Goal: Information Seeking & Learning: Learn about a topic

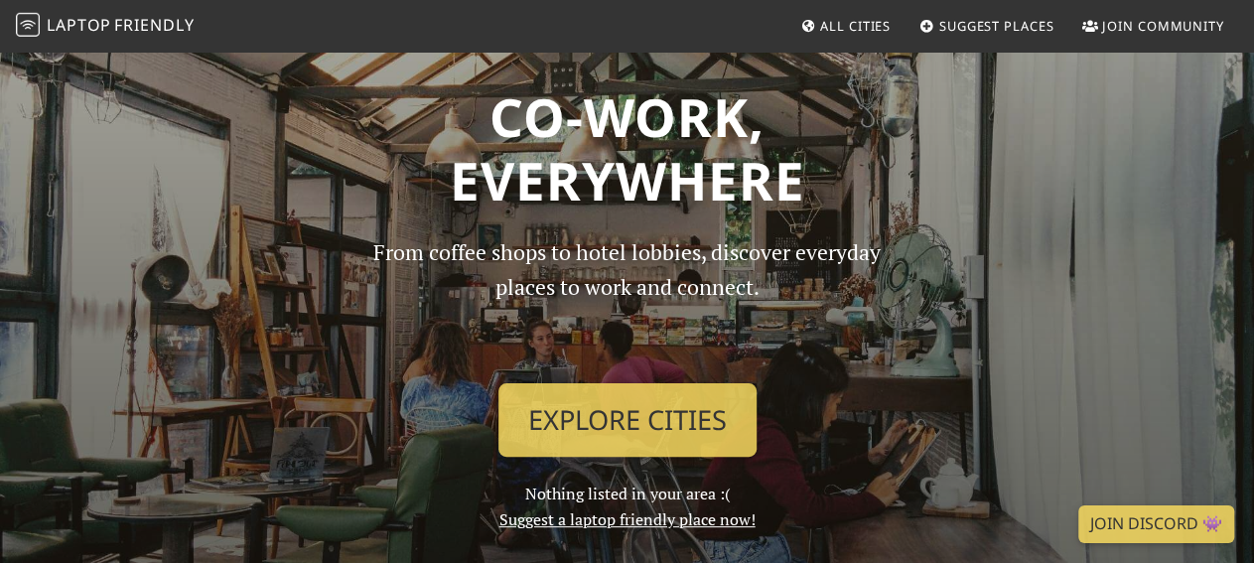
scroll to position [39, 0]
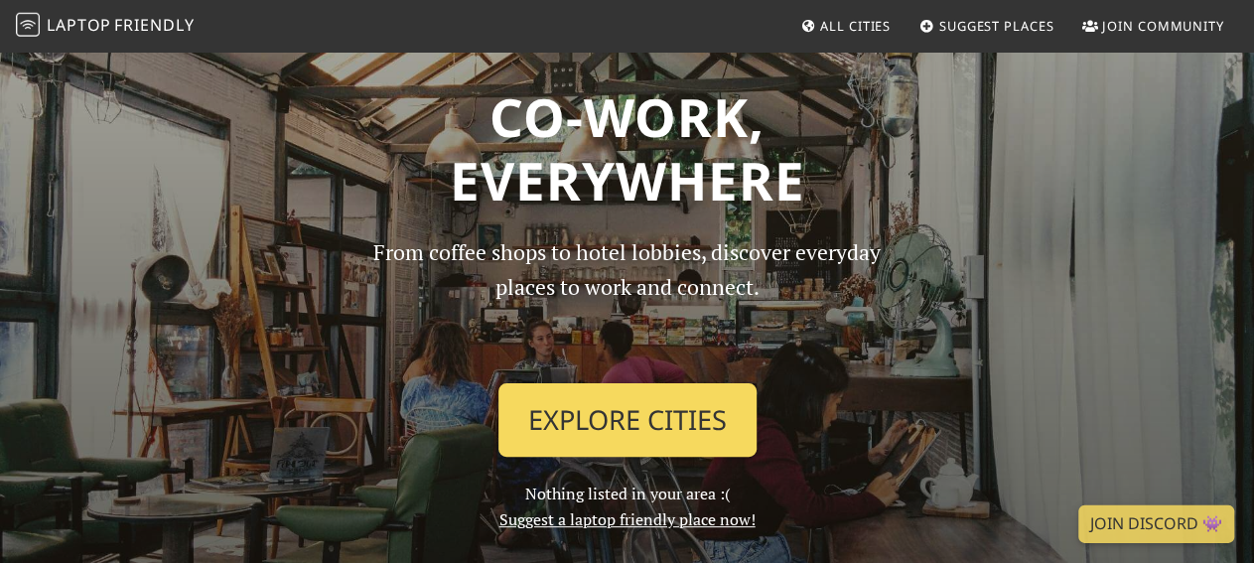
click at [585, 428] on link "Explore Cities" at bounding box center [627, 419] width 258 height 73
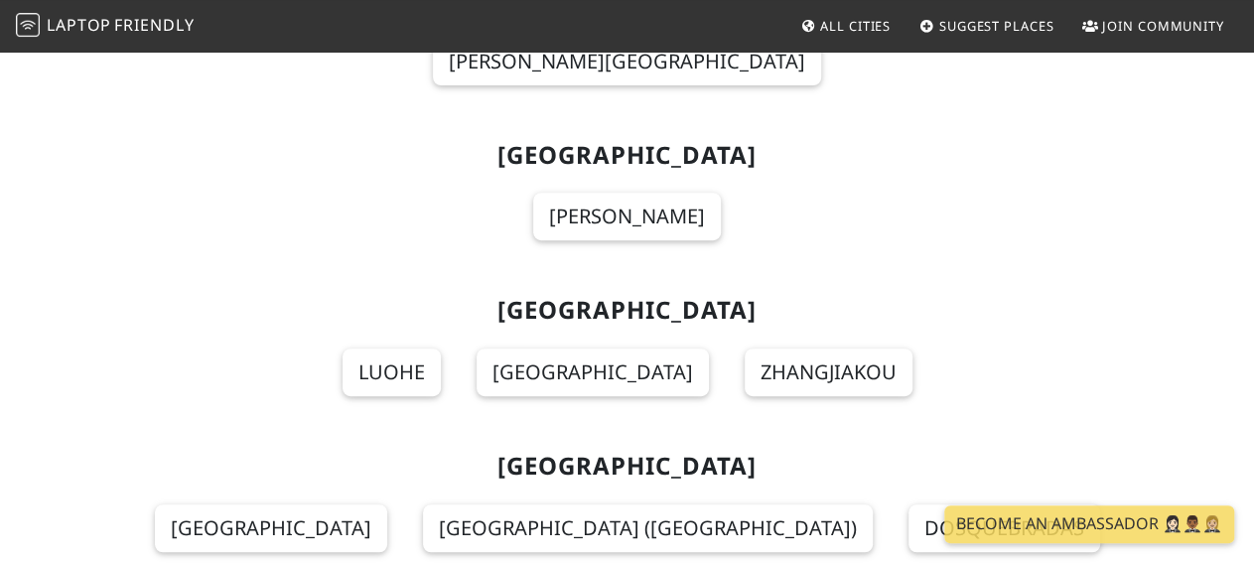
scroll to position [4037, 0]
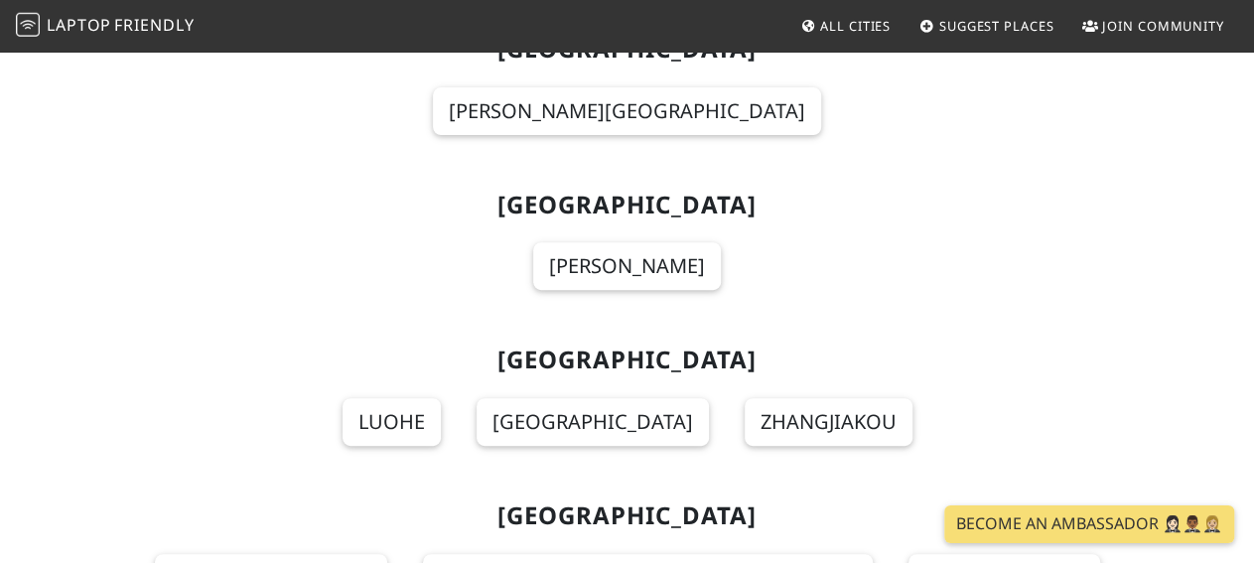
click at [958, 36] on link "Suggest Places" at bounding box center [987, 26] width 151 height 36
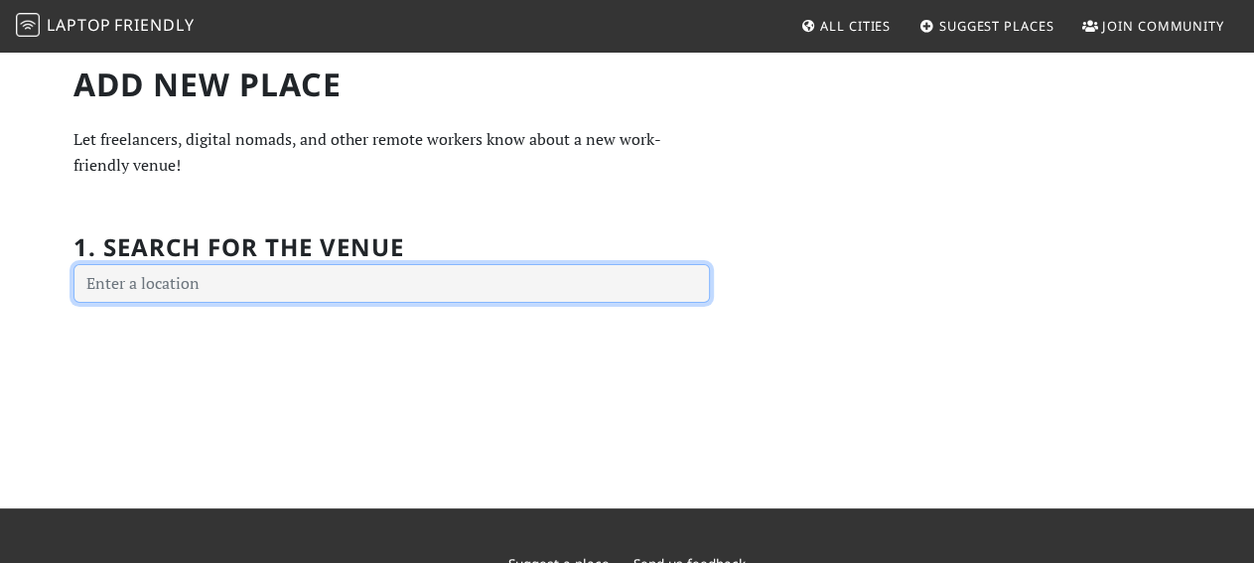
click at [584, 301] on input "text" at bounding box center [391, 284] width 636 height 40
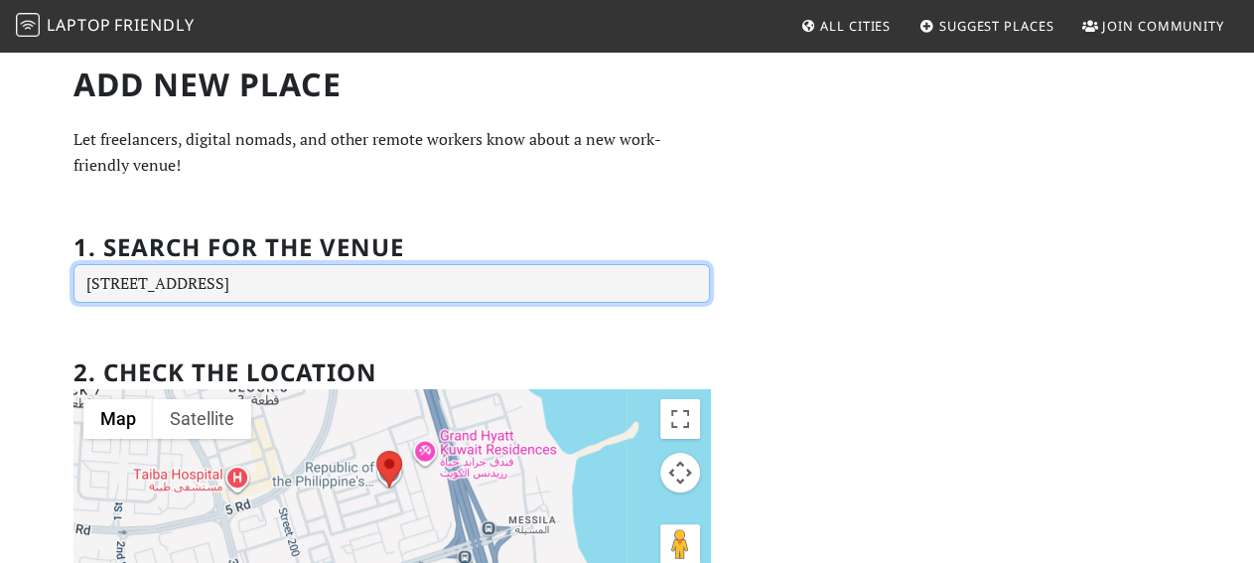
click at [446, 289] on input "[STREET_ADDRESS]" at bounding box center [391, 284] width 636 height 40
click at [446, 289] on input "Building 256, Street 213, Block 2, Sabah Al Salem, Area, Kuwait" at bounding box center [391, 284] width 636 height 40
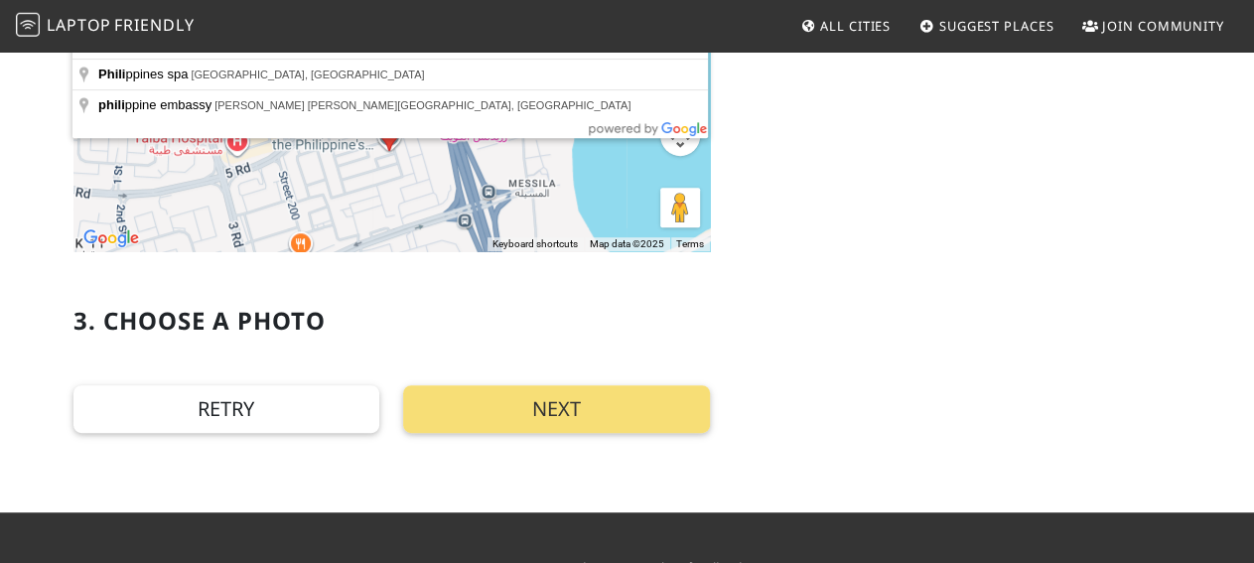
scroll to position [310, 0]
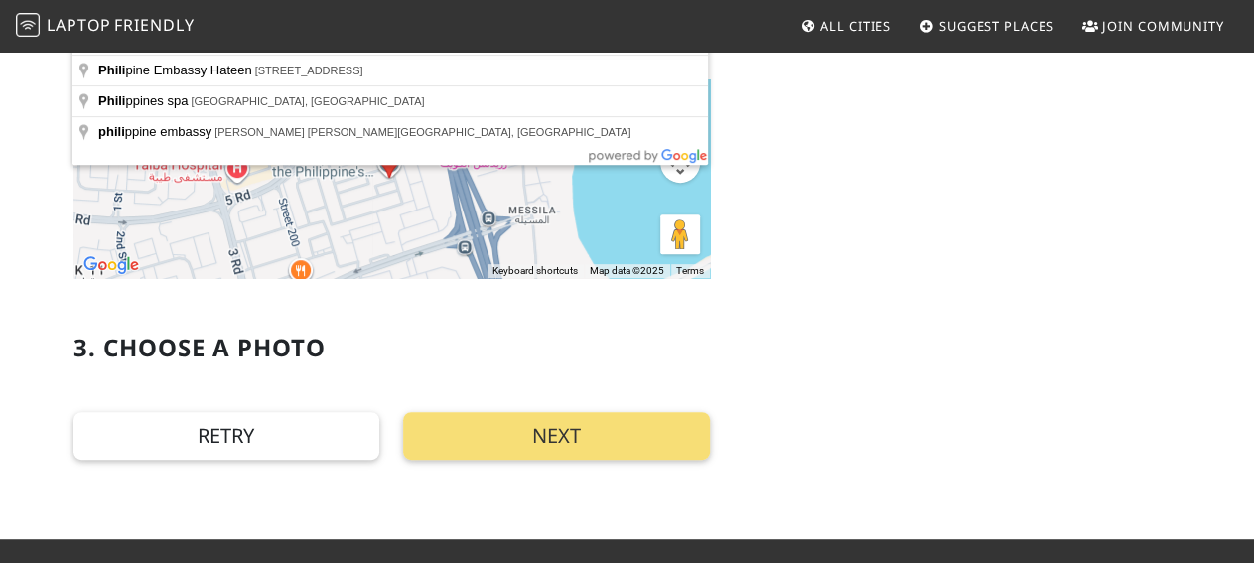
type input "Phili"
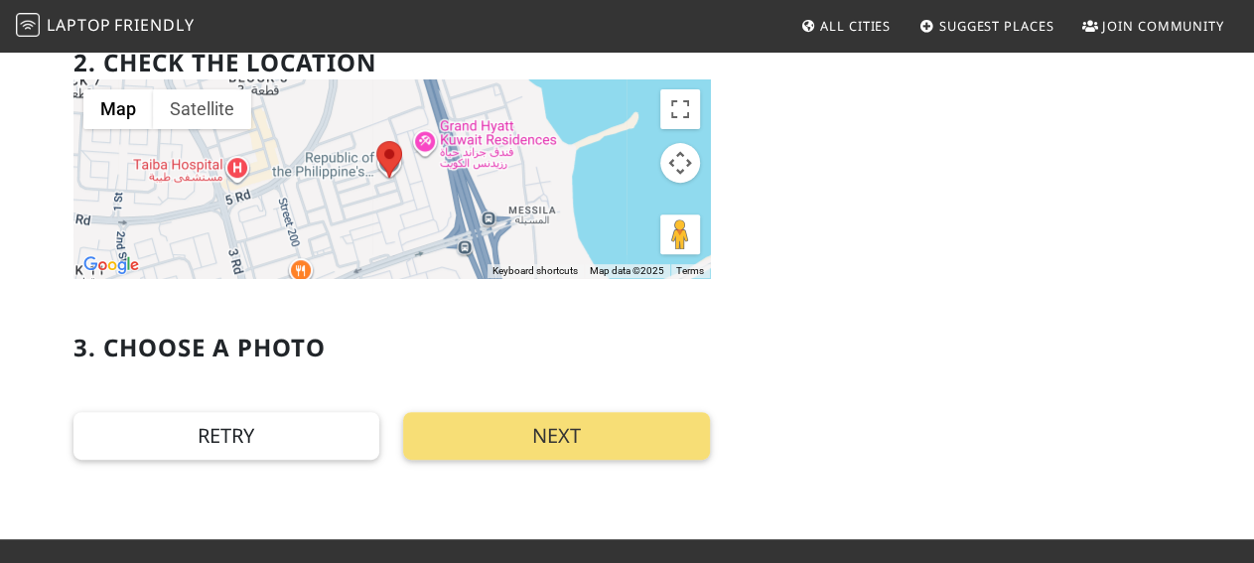
click at [856, 22] on span "All Cities" at bounding box center [855, 26] width 71 height 18
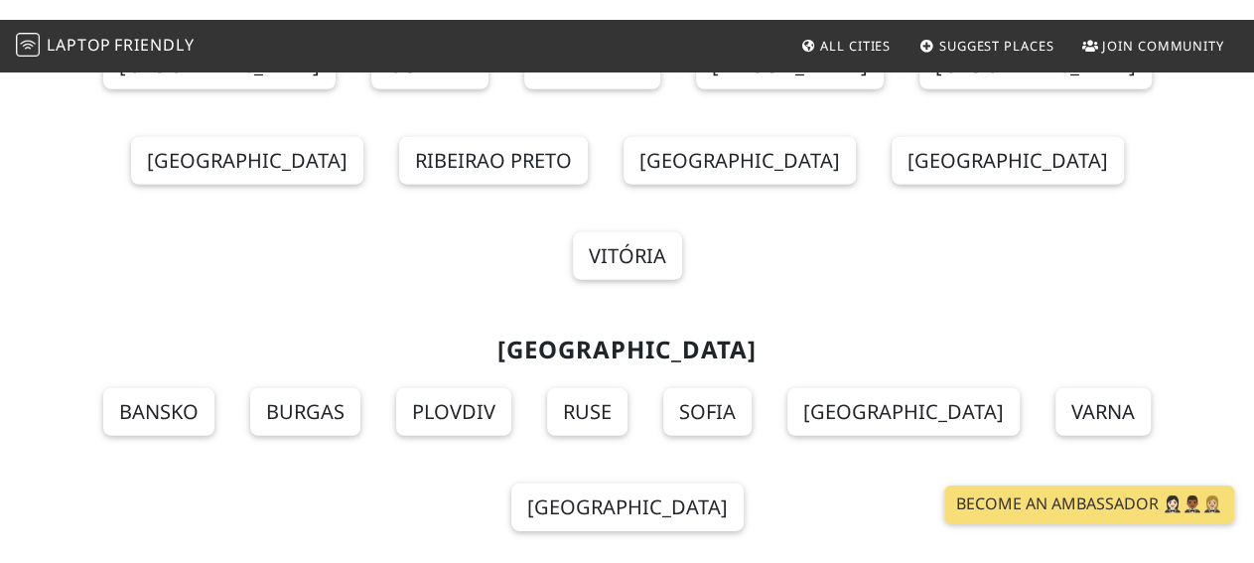
scroll to position [15911, 0]
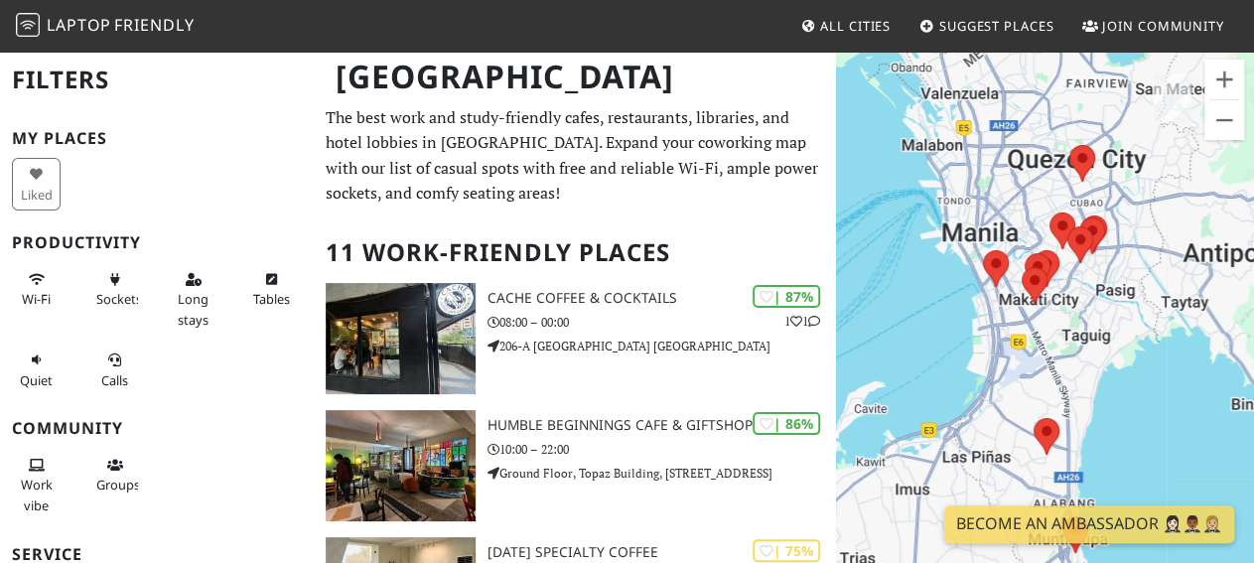
click at [680, 165] on p "The best work and study-friendly cafes, restaurants, libraries, and hotel lobbi…" at bounding box center [575, 155] width 498 height 101
click at [647, 199] on p "The best work and study-friendly cafes, restaurants, libraries, and hotel lobbi…" at bounding box center [575, 155] width 498 height 101
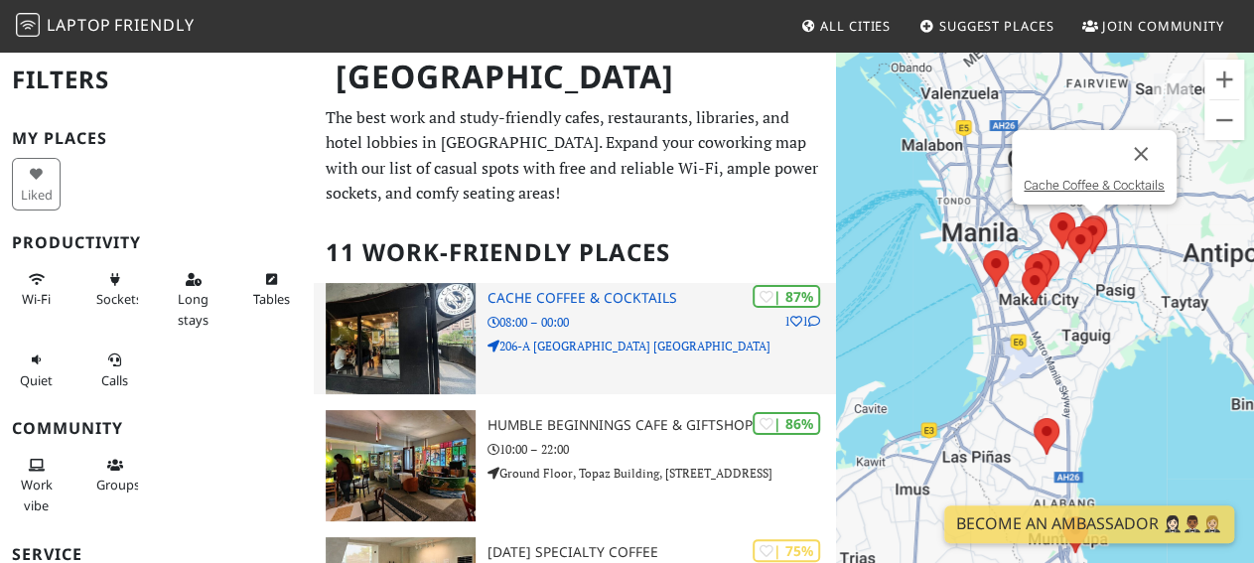
click at [658, 356] on div "| 87% 1 1 Cache Coffee & Cocktails 08:00 – 00:00 206-A Parc Chateau Condominium…" at bounding box center [662, 338] width 349 height 111
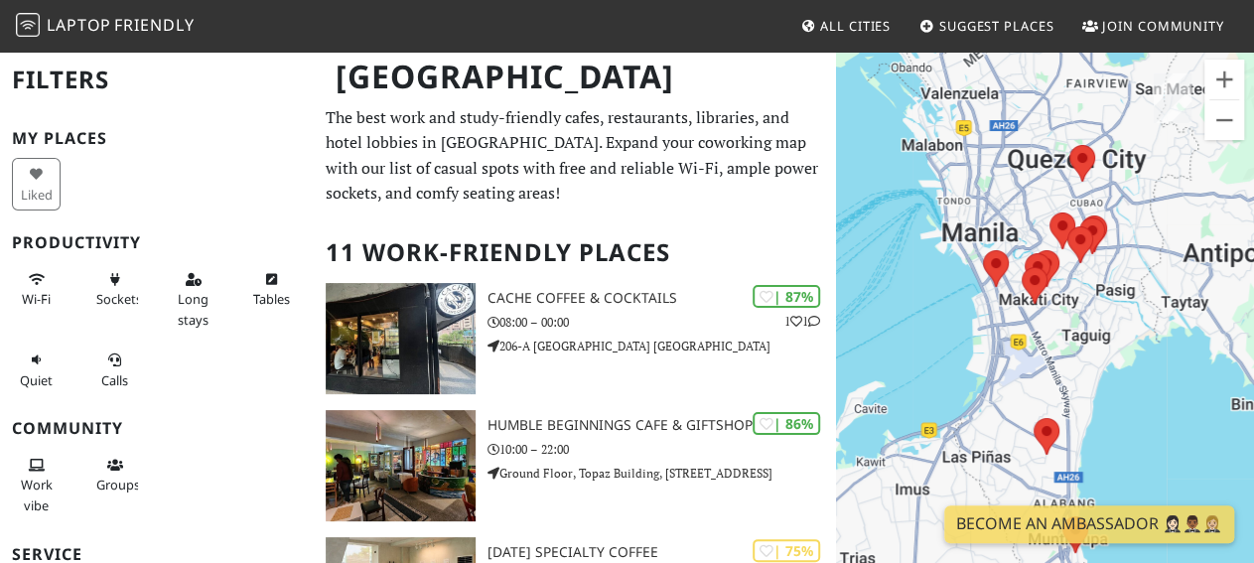
click at [509, 206] on p "The best work and study-friendly cafes, restaurants, libraries, and hotel lobbi…" at bounding box center [575, 155] width 498 height 101
click at [489, 194] on p "The best work and study-friendly cafes, restaurants, libraries, and hotel lobbi…" at bounding box center [575, 155] width 498 height 101
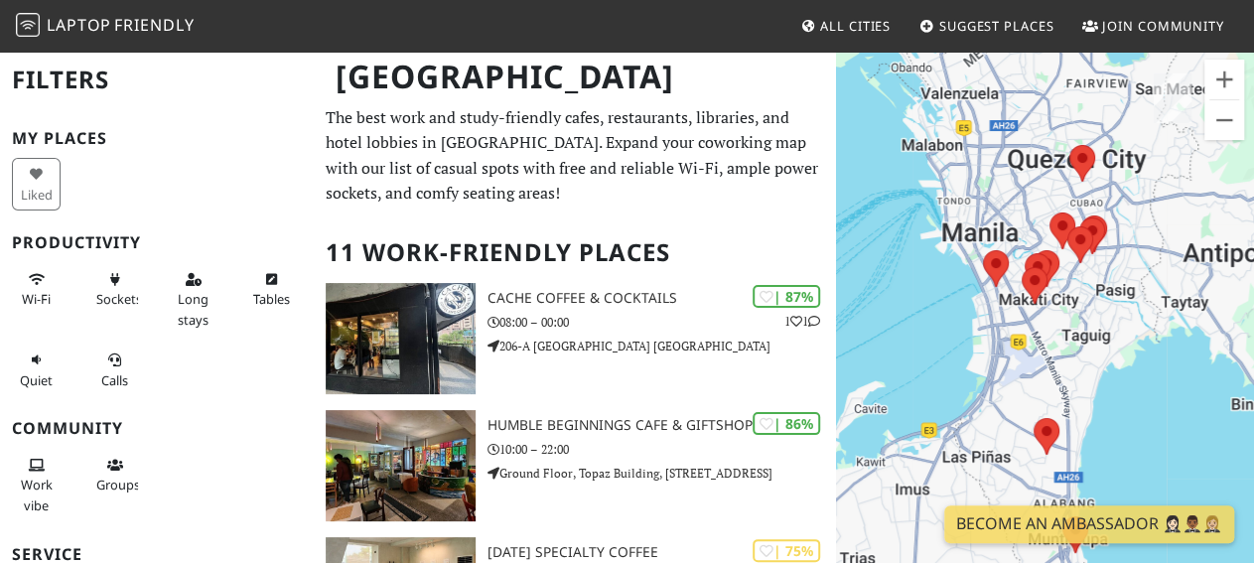
click at [489, 194] on p "The best work and study-friendly cafes, restaurants, libraries, and hotel lobbi…" at bounding box center [575, 155] width 498 height 101
